Goal: Find specific page/section: Find specific page/section

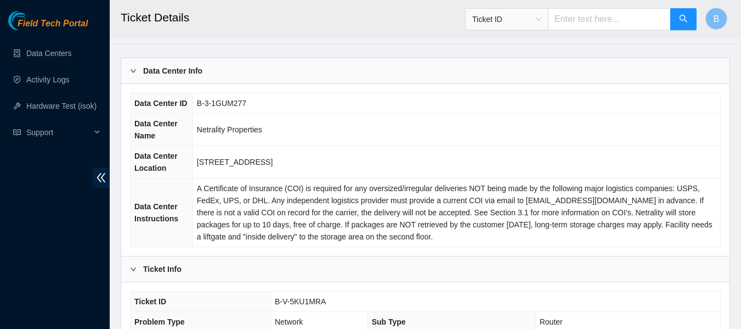
scroll to position [53, 0]
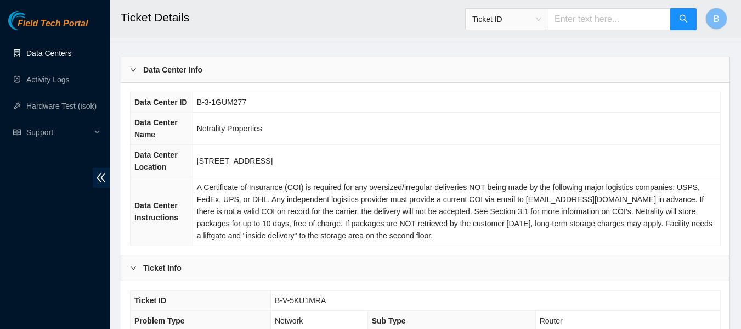
click at [39, 52] on link "Data Centers" at bounding box center [48, 53] width 45 height 9
